Goal: Transaction & Acquisition: Purchase product/service

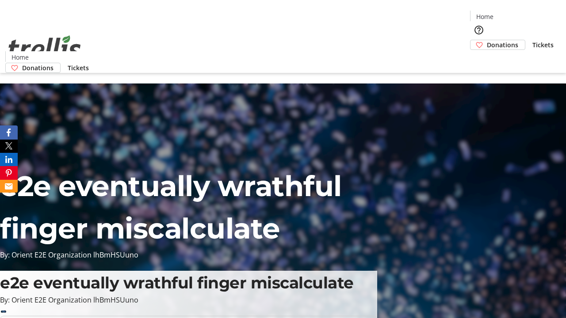
click at [487, 40] on span "Donations" at bounding box center [502, 44] width 31 height 9
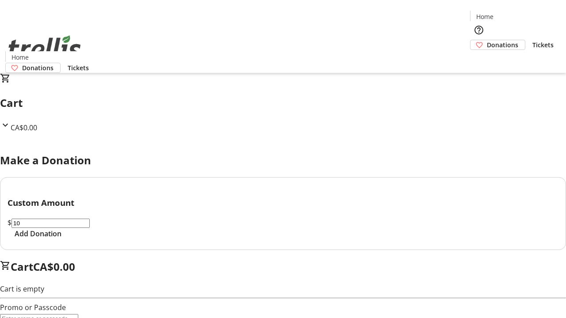
click at [61, 239] on span "Add Donation" at bounding box center [38, 234] width 47 height 11
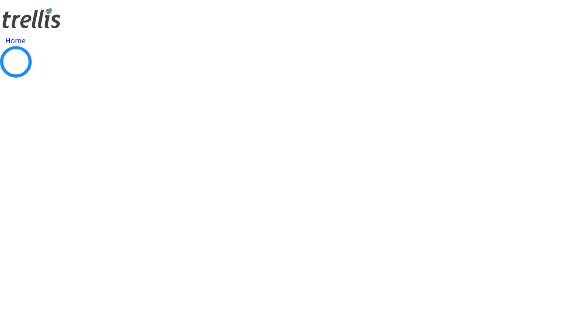
select select "CA"
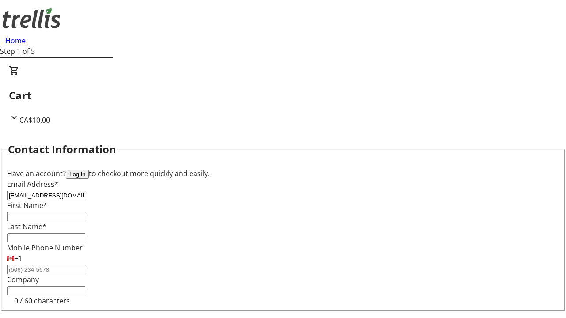
type input "[EMAIL_ADDRESS][DOMAIN_NAME]"
type input "[PERSON_NAME]"
type input "[STREET_ADDRESS][PERSON_NAME]"
type input "Kelowna"
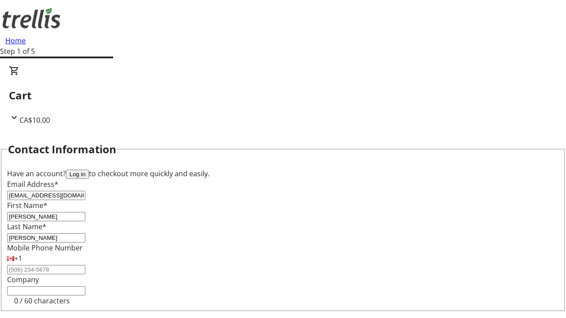
scroll to position [78, 0]
